Goal: Ask a question

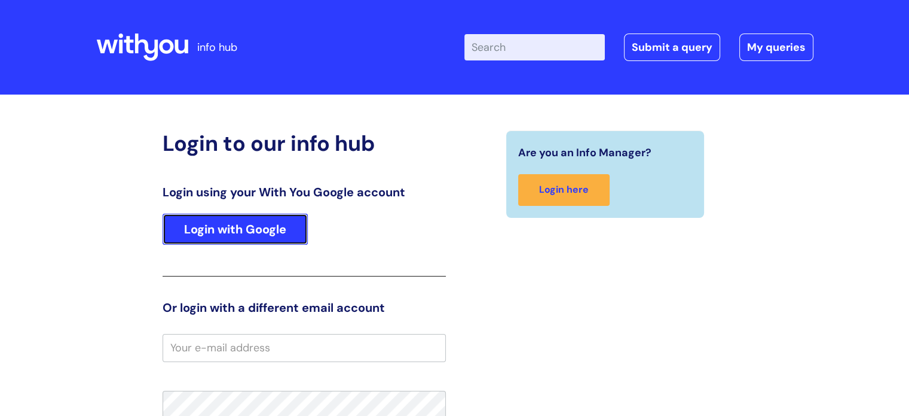
click at [250, 227] on link "Login with Google" at bounding box center [235, 228] width 145 height 31
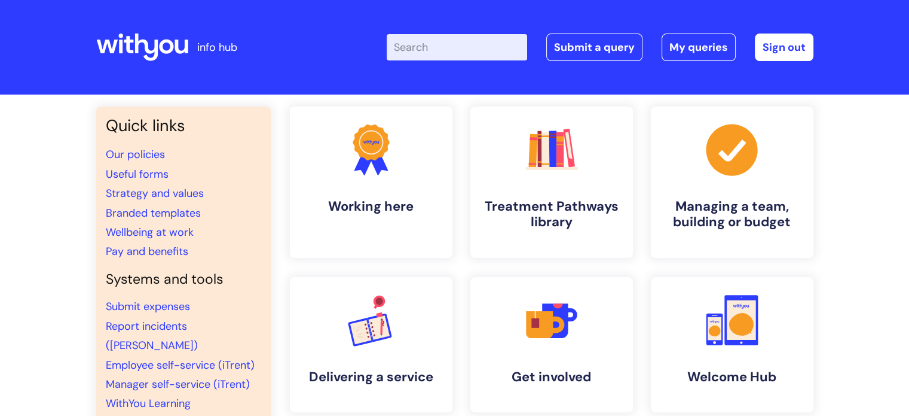
click at [431, 55] on input "Enter your search term here..." at bounding box center [457, 47] width 140 height 26
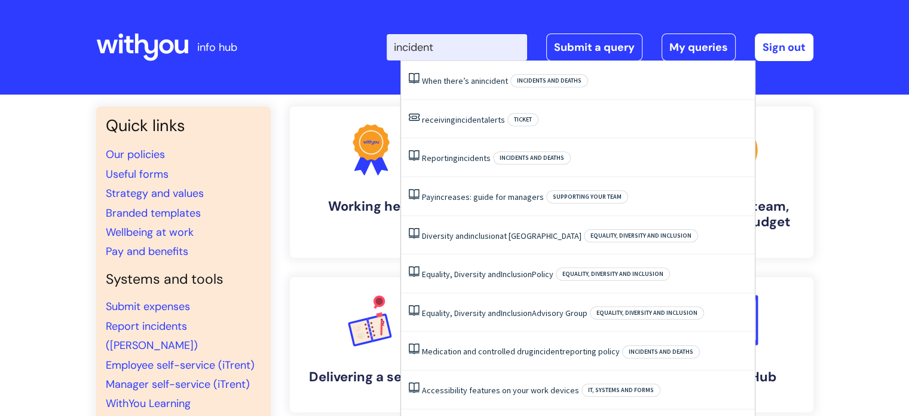
type input "incident"
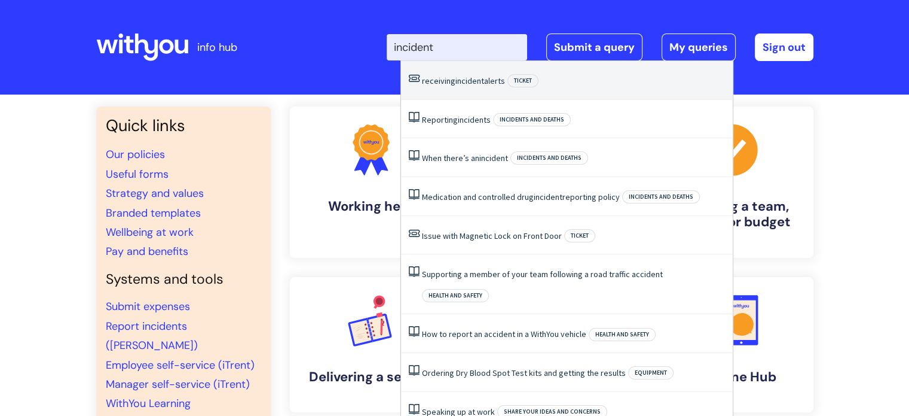
click at [471, 80] on span "incident" at bounding box center [470, 80] width 29 height 11
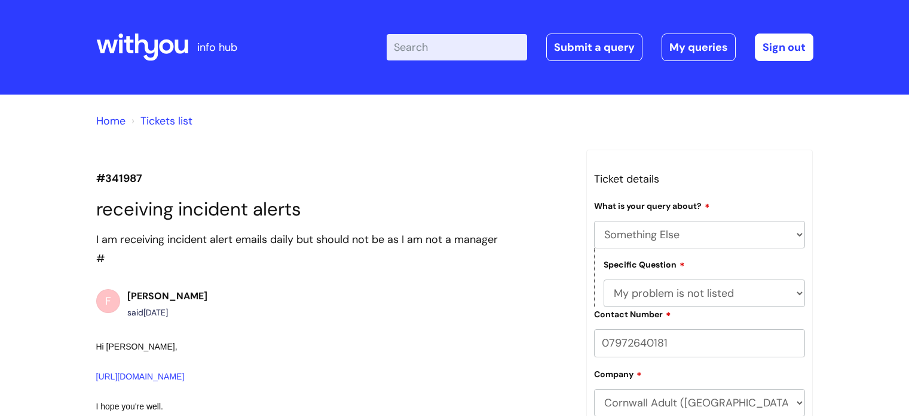
select select "Something Else"
select select "My problem is not listed"
click at [117, 114] on link "Home" at bounding box center [110, 121] width 29 height 14
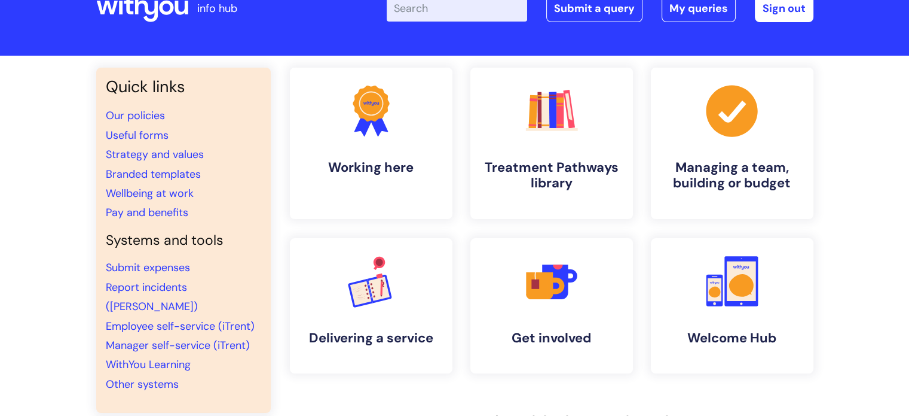
scroll to position [60, 0]
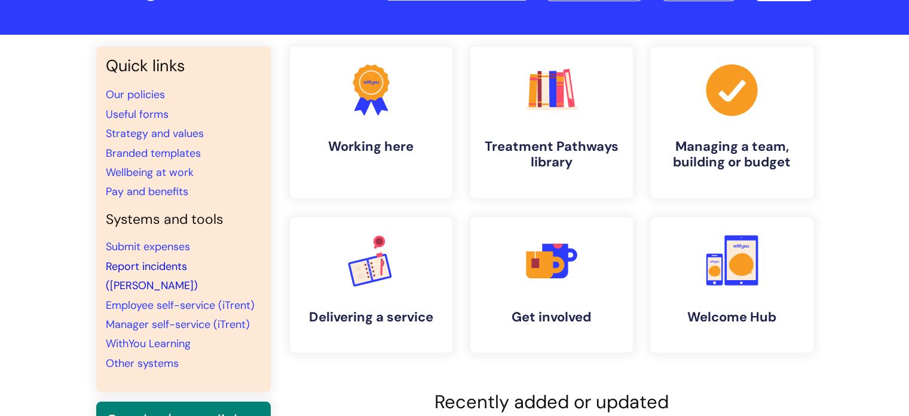
click at [182, 264] on link "Report incidents ([PERSON_NAME])" at bounding box center [152, 275] width 92 height 33
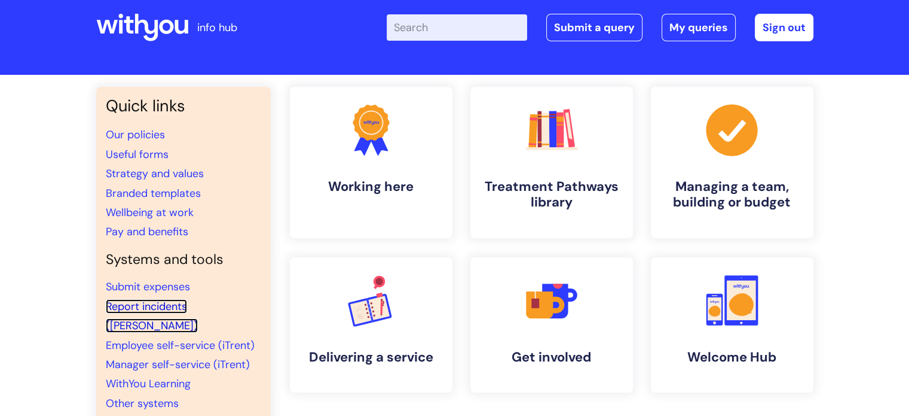
scroll to position [0, 0]
